Goal: Information Seeking & Learning: Learn about a topic

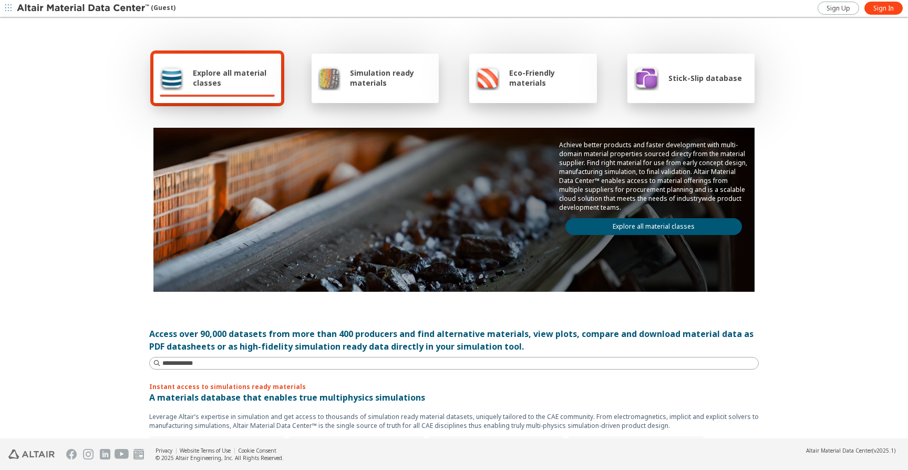
click at [11, 9] on icon "button" at bounding box center [8, 8] width 6 height 6
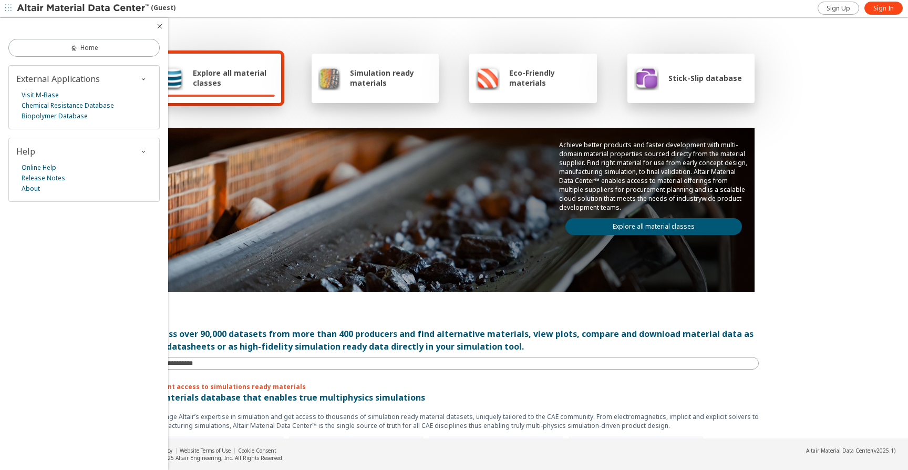
click at [160, 8] on div "(Guest)" at bounding box center [96, 8] width 159 height 11
click at [76, 6] on img at bounding box center [84, 8] width 134 height 11
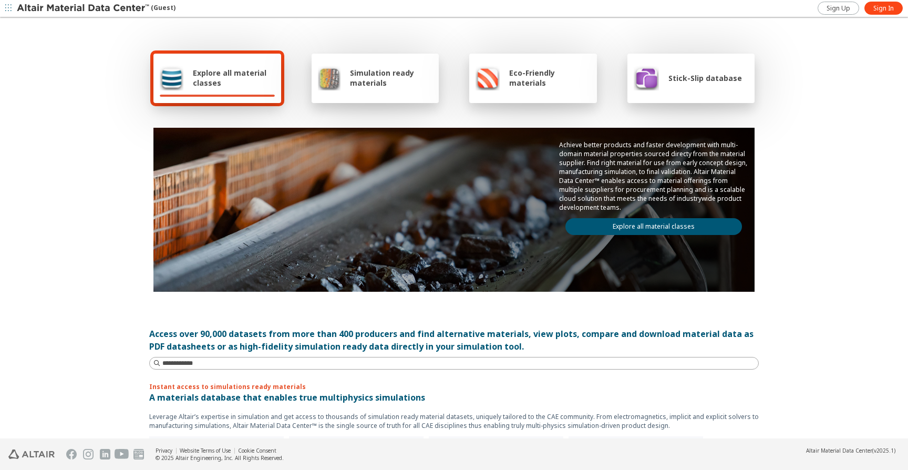
click at [207, 71] on span "Explore all material classes" at bounding box center [234, 78] width 82 height 20
click at [412, 78] on span "Simulation ready materials" at bounding box center [391, 78] width 82 height 20
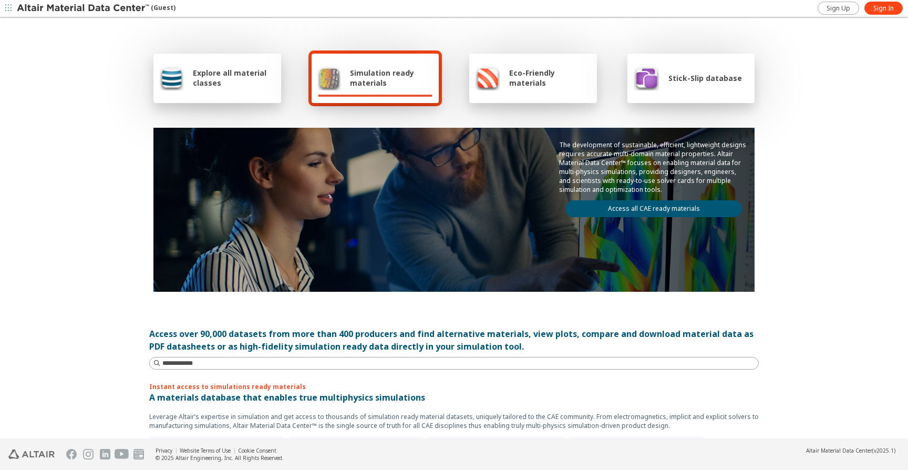
scroll to position [515, 0]
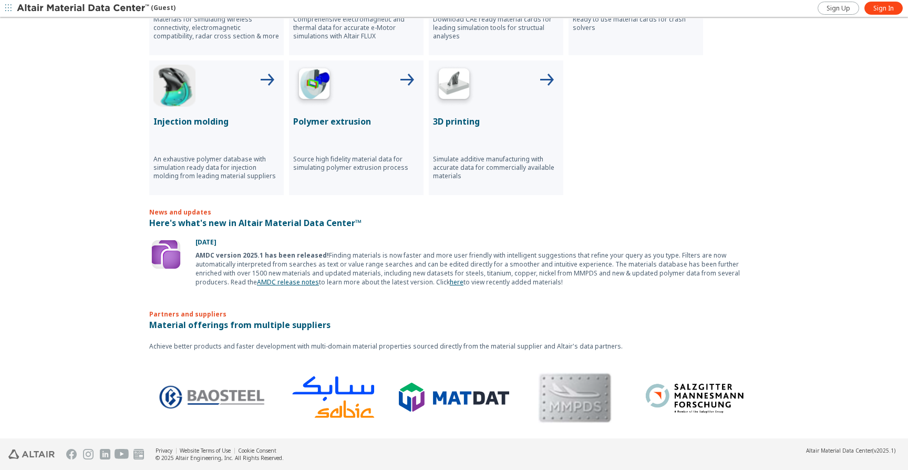
click at [171, 258] on img at bounding box center [166, 254] width 34 height 34
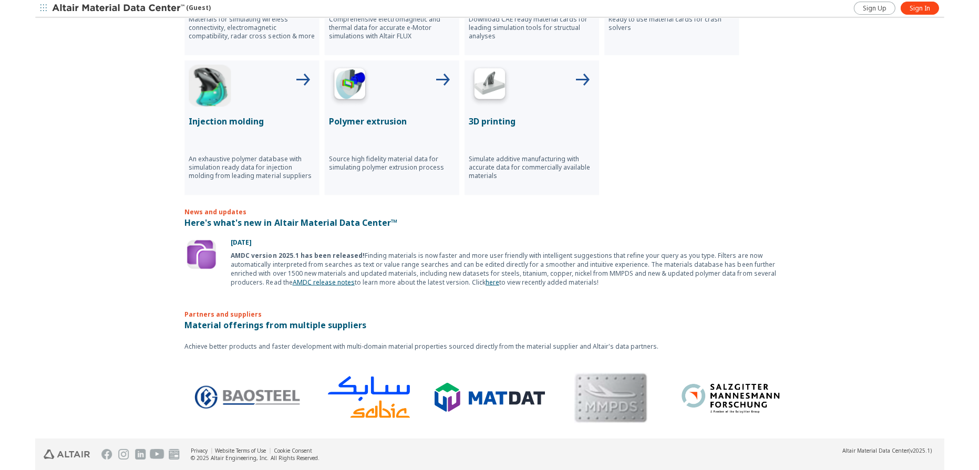
scroll to position [0, 0]
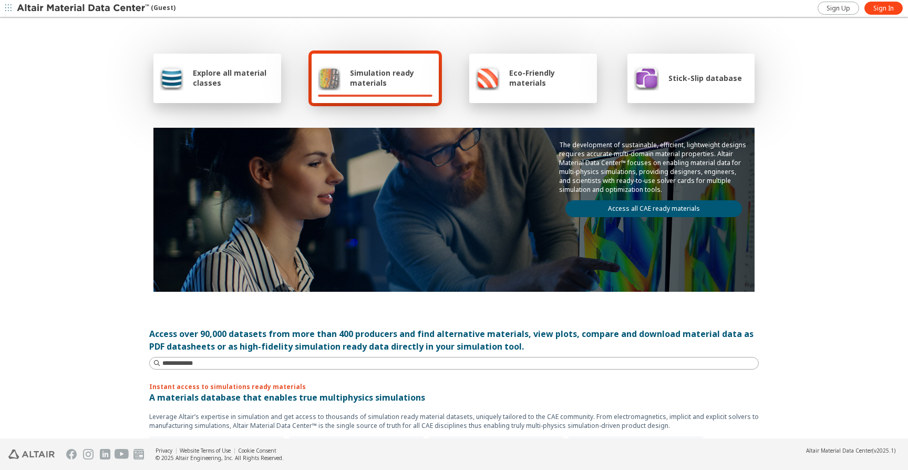
click at [709, 76] on span "Stick-Slip database" at bounding box center [705, 78] width 74 height 10
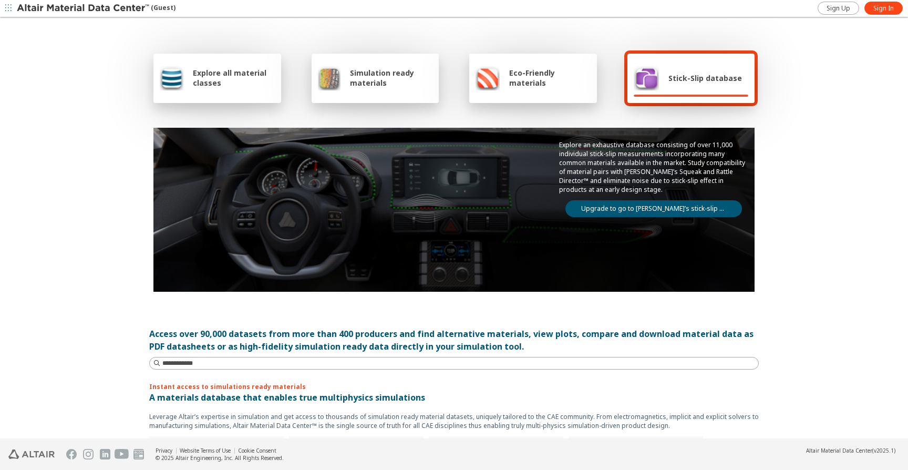
click at [651, 208] on link "Upgrade to go to Altair’s stick-slip database" at bounding box center [653, 208] width 176 height 17
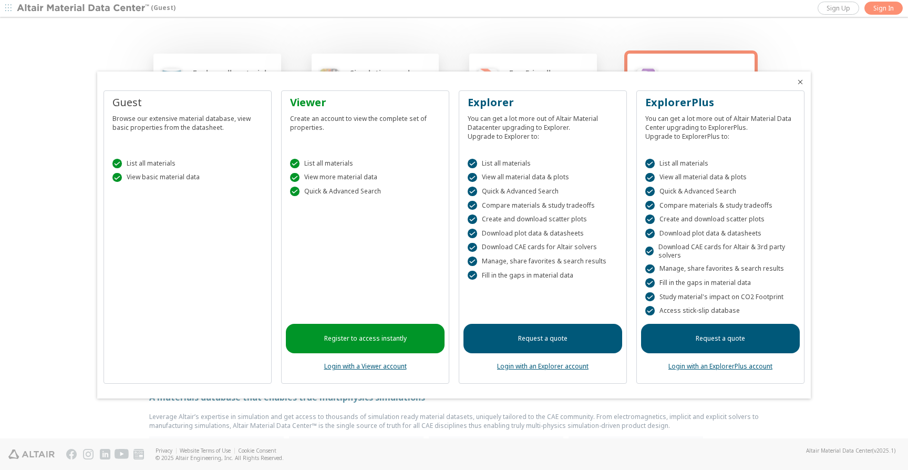
click at [307, 123] on div "Create an account to view the complete set of properties." at bounding box center [365, 121] width 150 height 22
copy div "Create an account to view the complete set of properties."
